Goal: Transaction & Acquisition: Purchase product/service

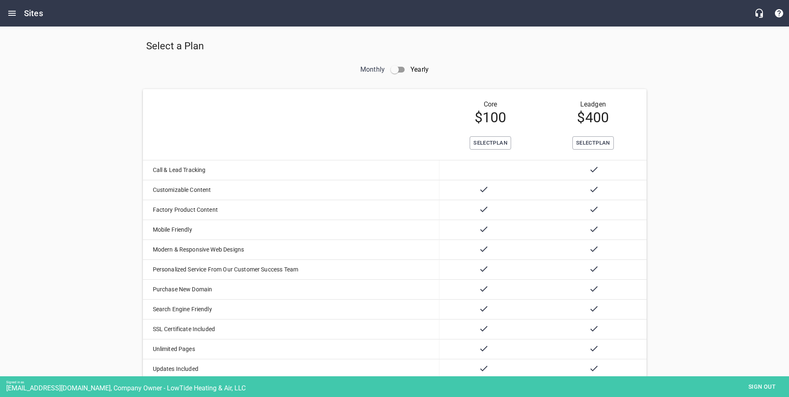
click at [479, 134] on td "Core $ 100" at bounding box center [491, 112] width 102 height 47
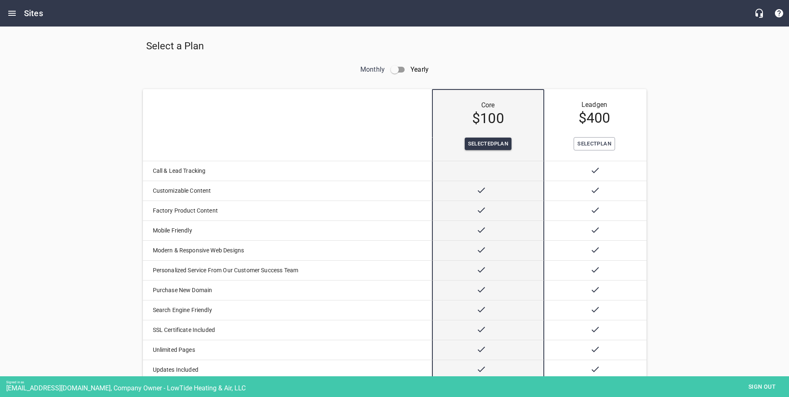
scroll to position [273, 0]
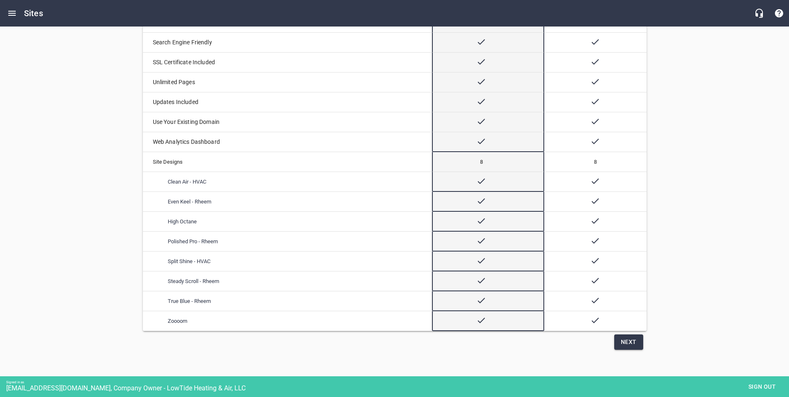
click at [627, 344] on span "Next" at bounding box center [629, 342] width 16 height 10
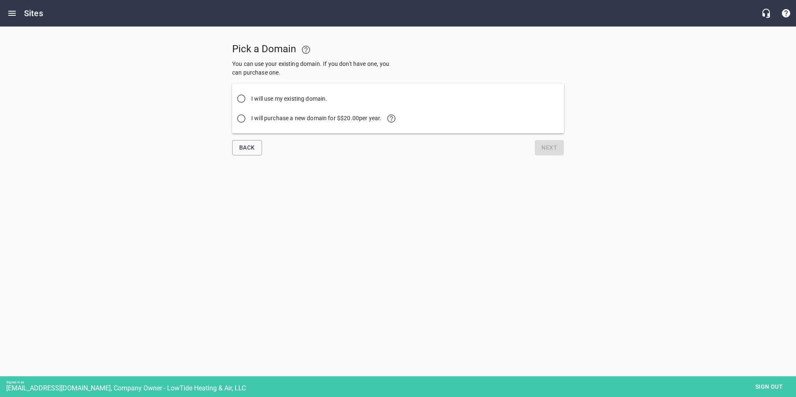
click at [287, 119] on span "I will purchase a new domain for $ $20.00 per year." at bounding box center [326, 119] width 150 height 20
click at [251, 119] on input "I will purchase a new domain for $ $20.00 per year." at bounding box center [241, 119] width 20 height 20
radio input "true"
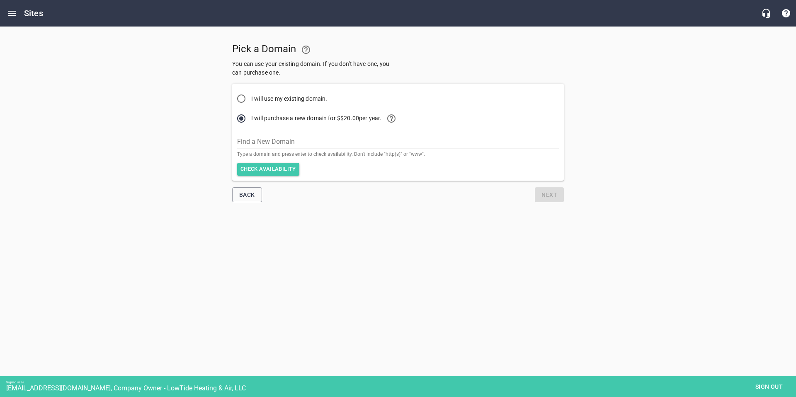
click at [287, 131] on div "Find a New Domain Type a domain and press enter to check availability. Don't in…" at bounding box center [398, 142] width 322 height 28
click at [261, 140] on input "text" at bounding box center [398, 141] width 322 height 13
type input "[DOMAIN_NAME]"
click at [260, 170] on span "Check availability" at bounding box center [268, 170] width 56 height 10
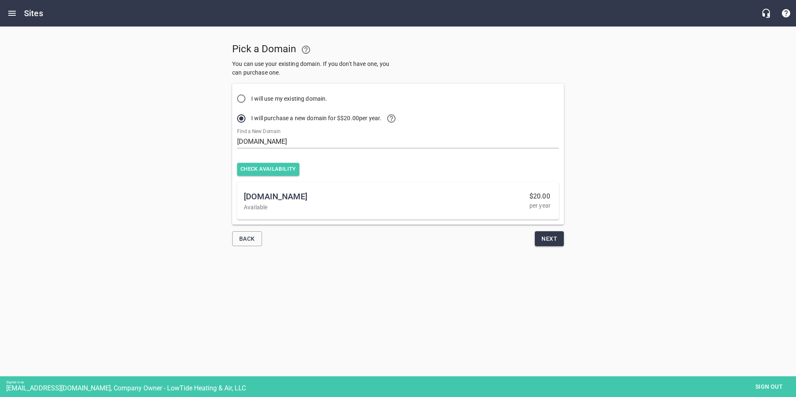
click at [554, 241] on span "Next" at bounding box center [549, 239] width 16 height 10
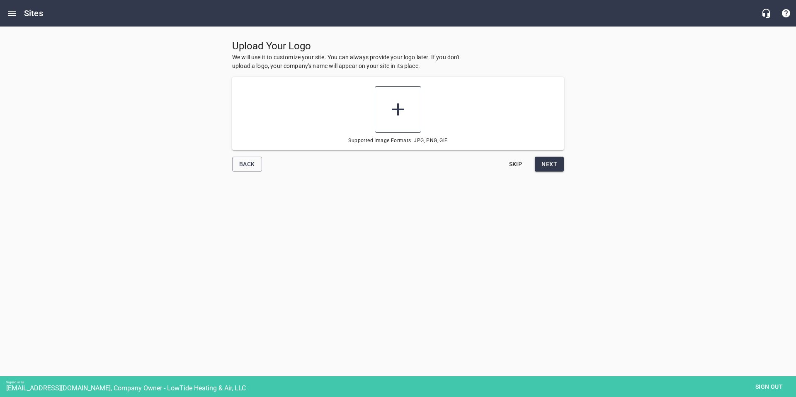
click at [399, 114] on icon at bounding box center [397, 109] width 21 height 21
click at [0, 0] on input "file" at bounding box center [0, 0] width 0 height 0
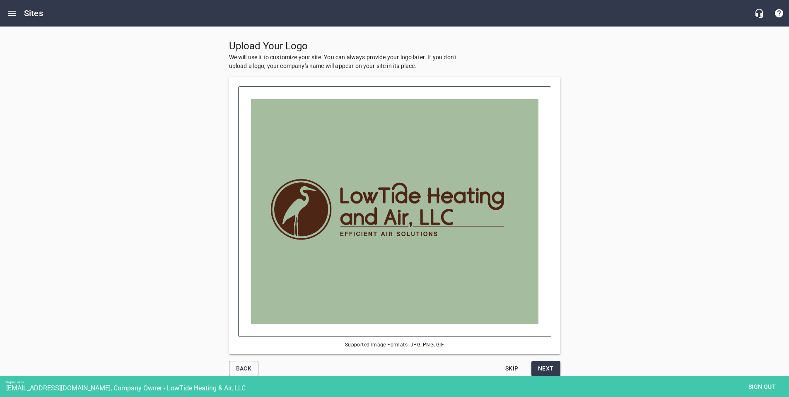
scroll to position [26, 0]
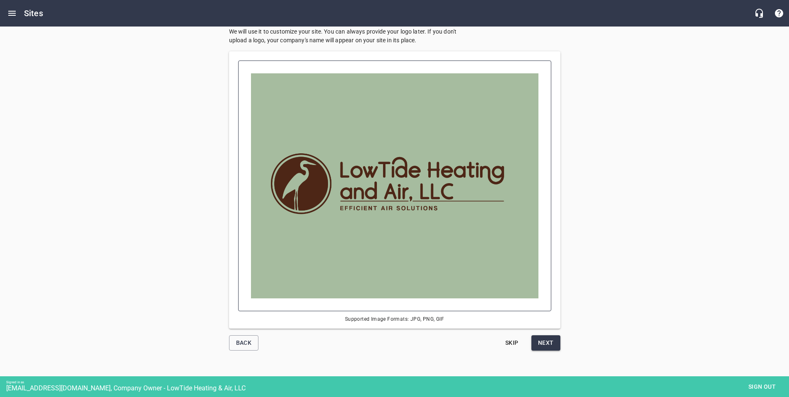
click at [547, 345] on span "Next" at bounding box center [546, 343] width 16 height 10
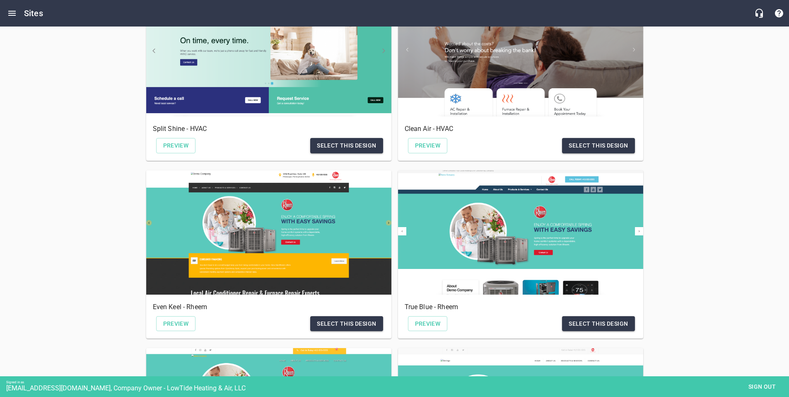
scroll to position [252, 0]
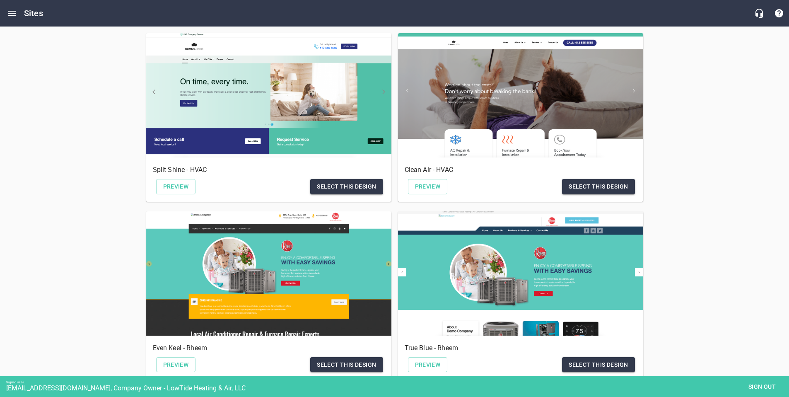
click at [606, 189] on span "Select this design" at bounding box center [598, 187] width 59 height 10
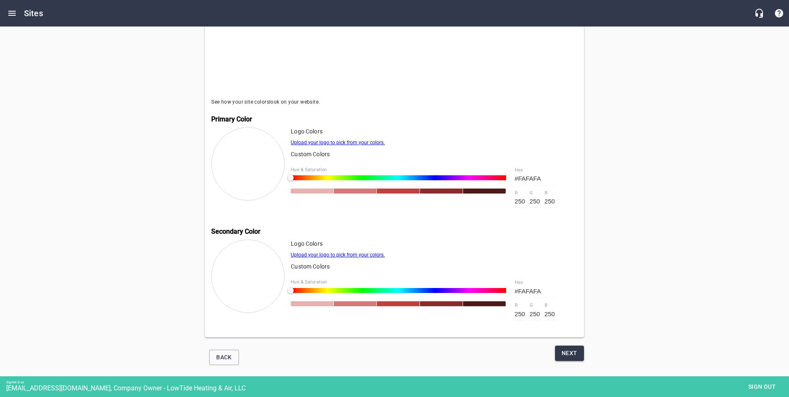
scroll to position [239, 0]
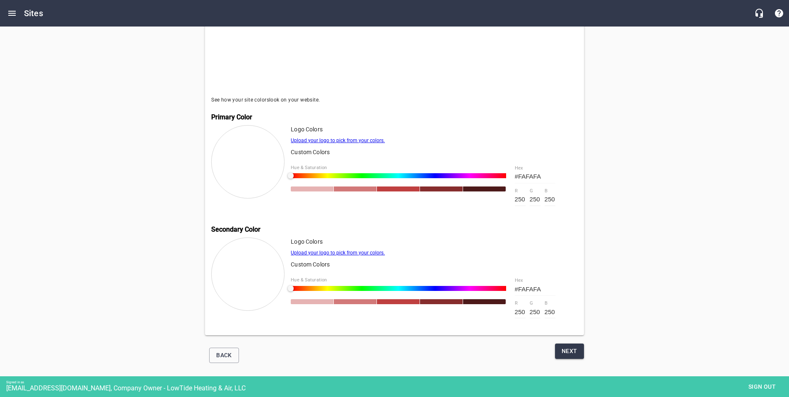
click at [519, 197] on input "250" at bounding box center [520, 199] width 11 height 13
type input "#01FAFA"
type input "1"
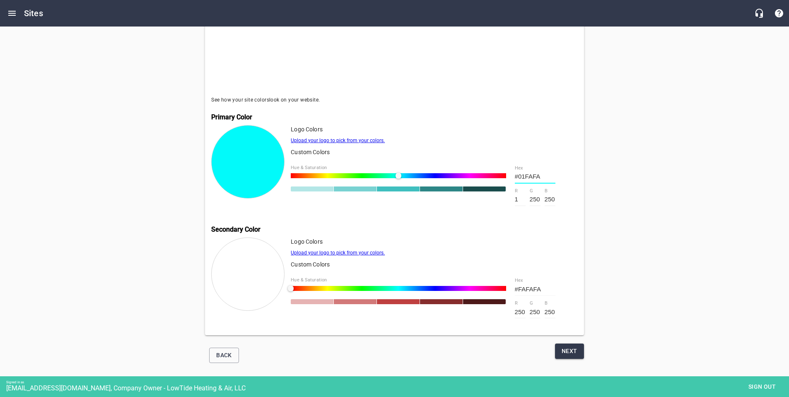
type input "#0FFAFA"
type input "15"
type input "#9BFAFA"
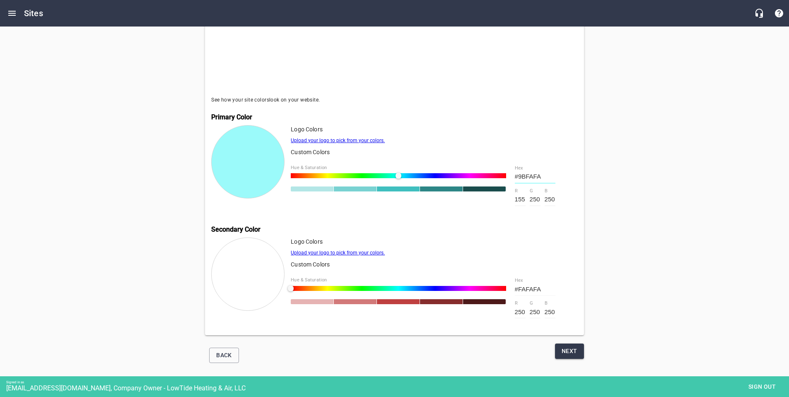
type input "155"
click at [537, 198] on input "250" at bounding box center [535, 199] width 11 height 13
type input "#9B01FA"
type input "1"
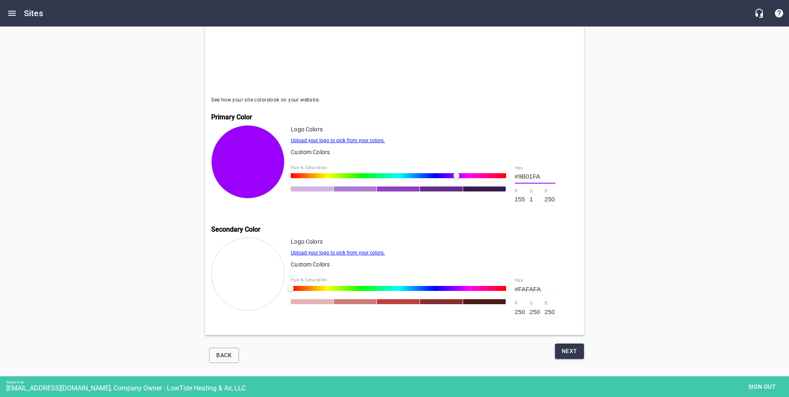
type input "#9B11FA"
type input "17"
type input "#9BB3FA"
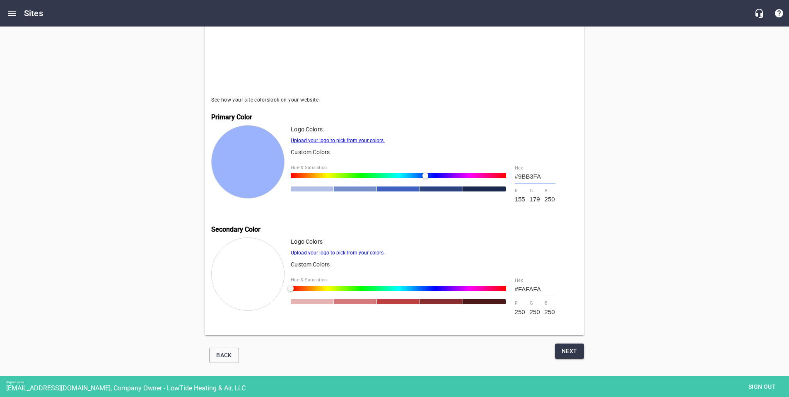
type input "179"
click at [551, 197] on input "250" at bounding box center [550, 199] width 11 height 13
type input "#9BB301"
type input "1"
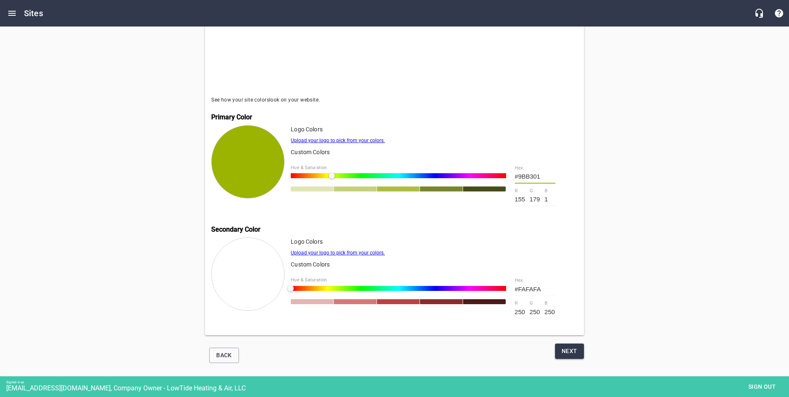
type input "#9BB30F"
type input "15"
type input "#9BB39F"
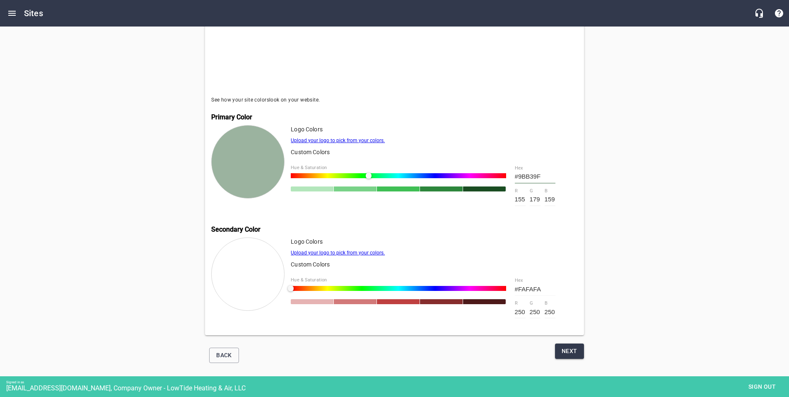
type input "159"
click at [494, 237] on p "Logo Colors" at bounding box center [434, 241] width 287 height 9
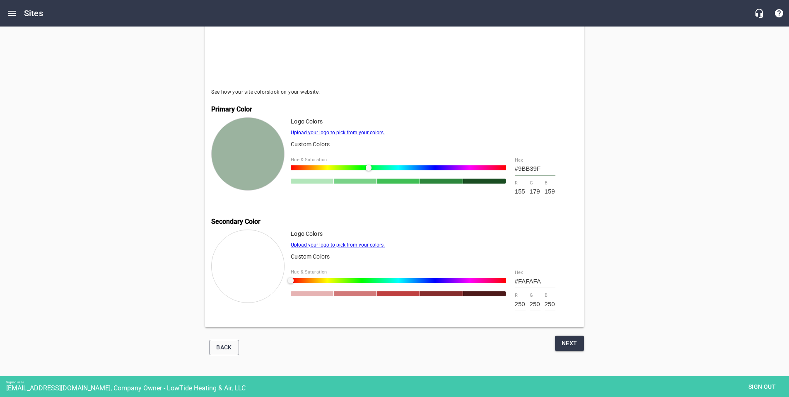
click at [514, 304] on div "#FAFAFA hex 250 r 250 g 250 b" at bounding box center [535, 290] width 54 height 54
click at [520, 301] on input "250" at bounding box center [520, 304] width 11 height 13
type input "#07FAFA"
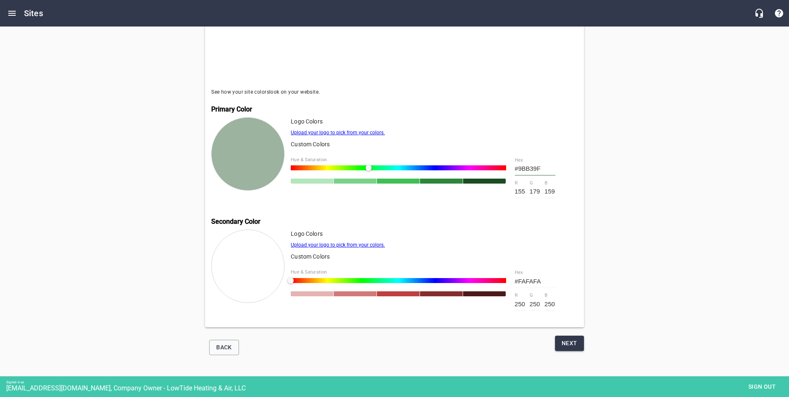
type input "7"
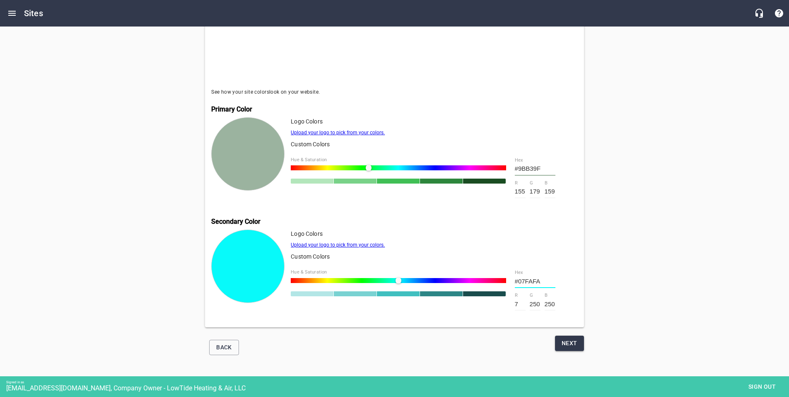
type input "#46FAFA"
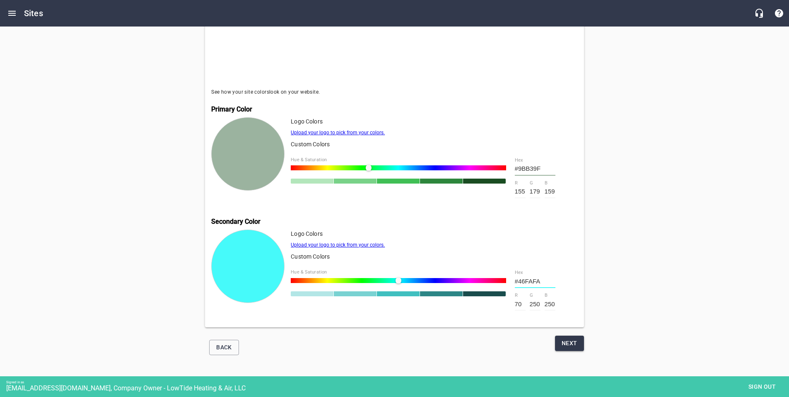
type input "70"
click at [530, 301] on input "250" at bounding box center [535, 304] width 11 height 13
type input "#4603FA"
type input "3"
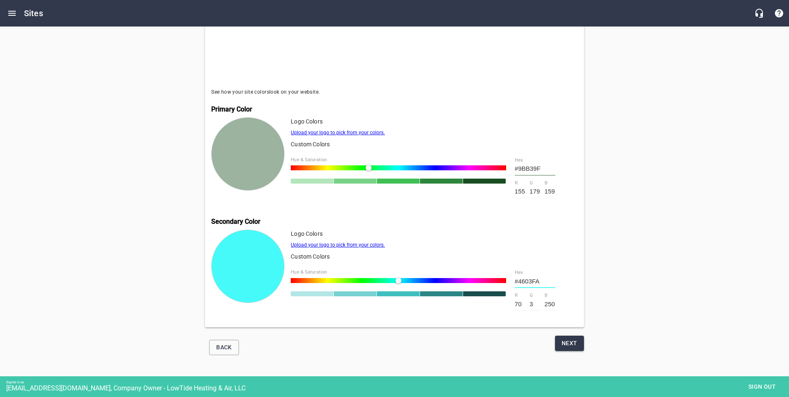
type input "#4622FA"
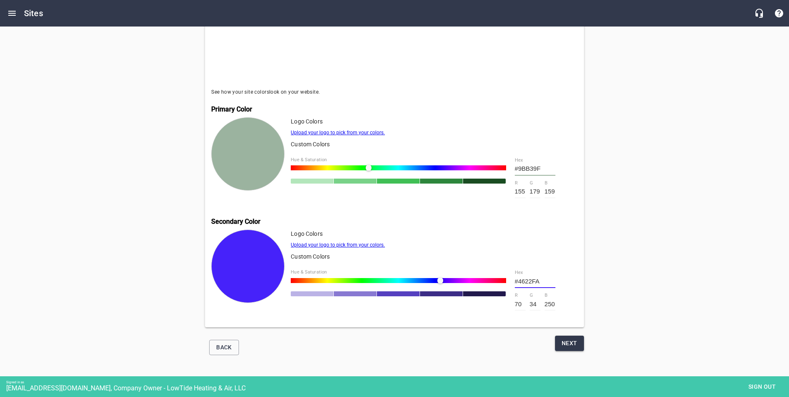
type input "34"
click at [552, 303] on input "250" at bounding box center [550, 304] width 11 height 13
type input "#462202"
type input "2"
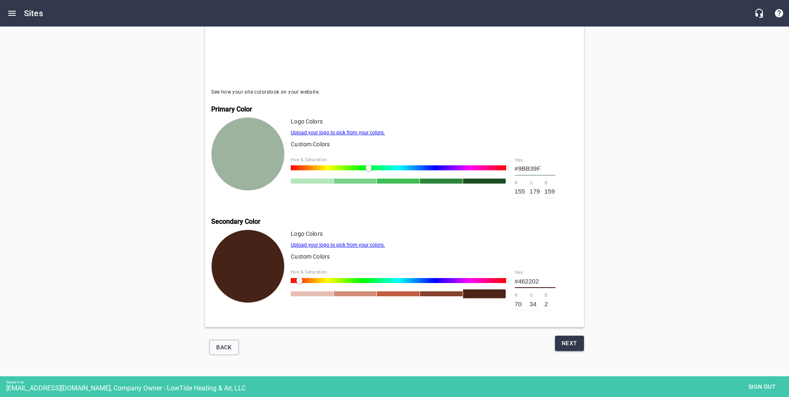
type input "#462217"
type input "23"
click at [566, 338] on span "Next" at bounding box center [570, 343] width 16 height 10
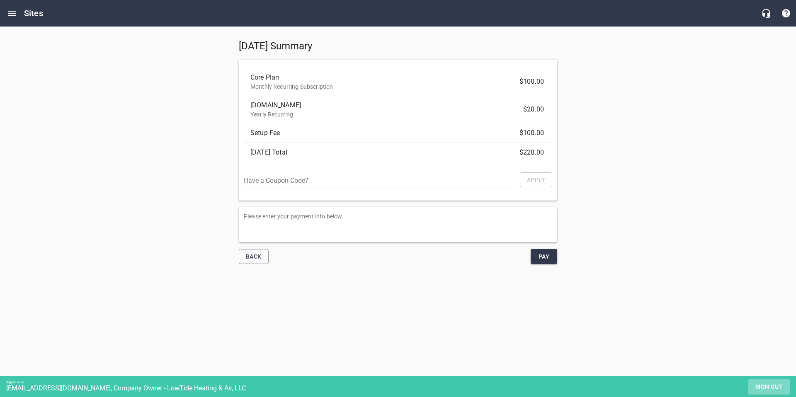
click at [757, 385] on span "Sign out" at bounding box center [768, 387] width 35 height 10
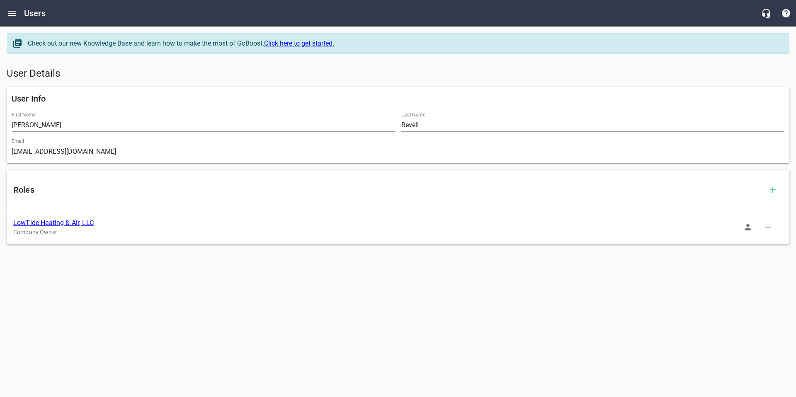
click at [84, 220] on link "LowTide Heating & Air, LLC" at bounding box center [53, 223] width 80 height 8
